Goal: Task Accomplishment & Management: Complete application form

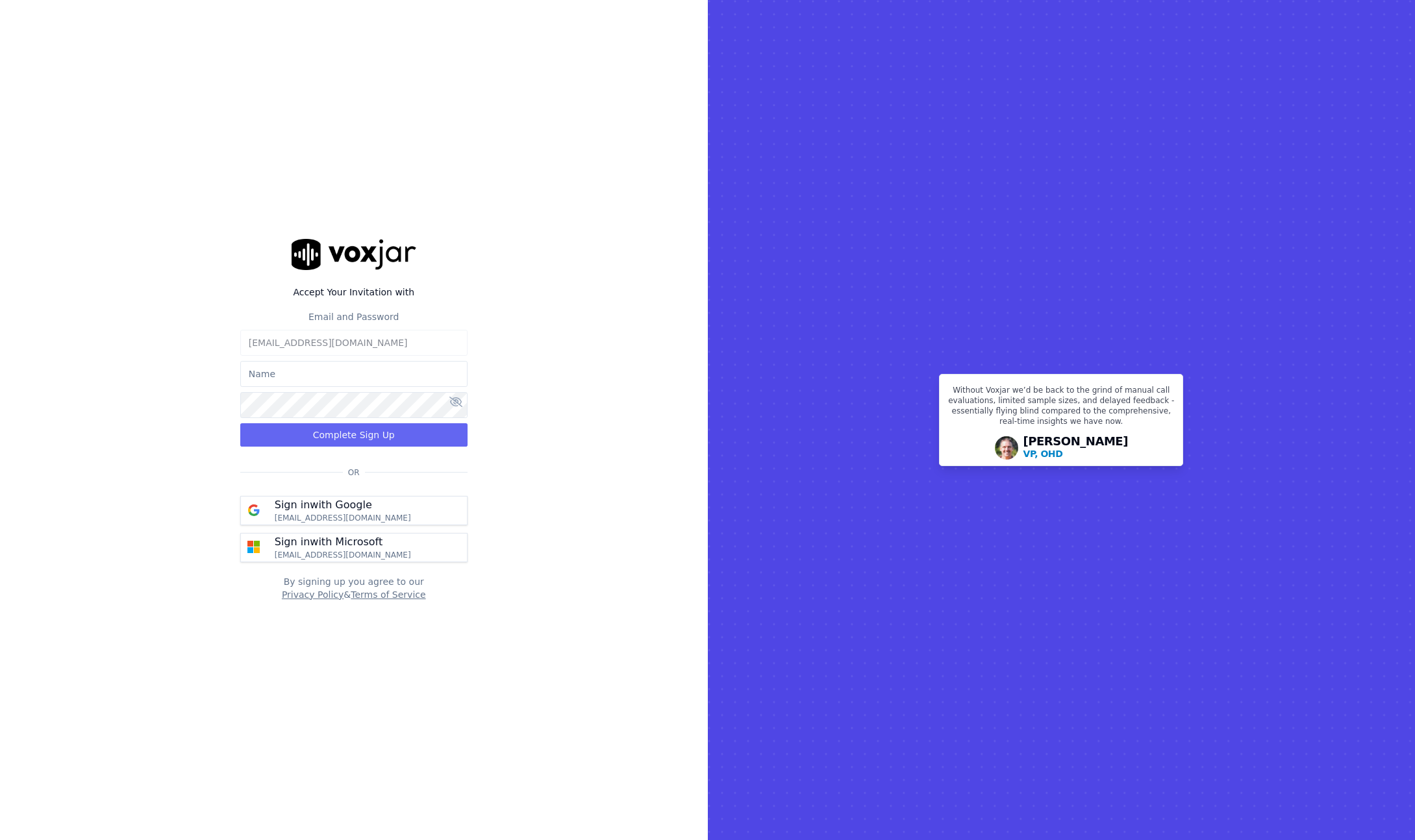
click at [271, 377] on input "text" at bounding box center [354, 374] width 227 height 26
click at [301, 375] on input "Casey" at bounding box center [354, 374] width 227 height 26
type input "[PERSON_NAME]"
click at [359, 438] on button "Complete Sign Up" at bounding box center [354, 435] width 227 height 24
